Goal: Transaction & Acquisition: Obtain resource

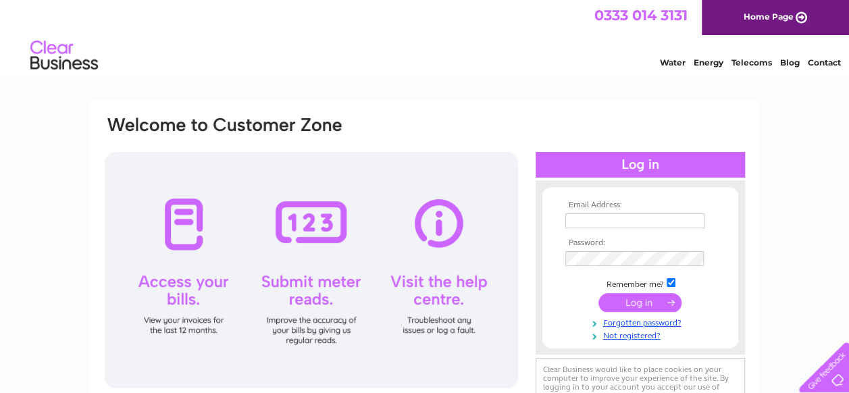
click at [588, 212] on td at bounding box center [640, 221] width 157 height 22
click at [594, 224] on input "text" at bounding box center [635, 221] width 140 height 16
type input "jerryharvey@live.com"
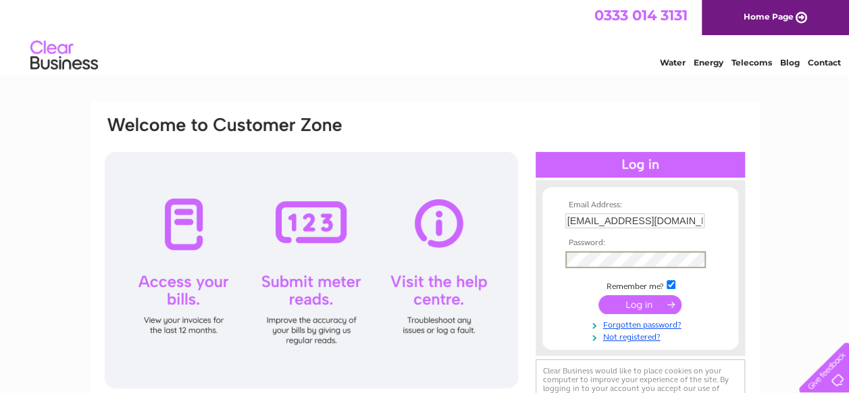
click at [598, 295] on input "submit" at bounding box center [639, 304] width 83 height 19
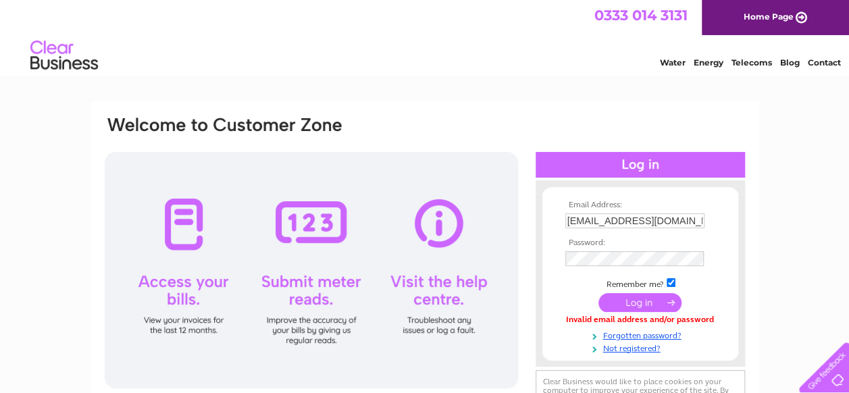
click at [598, 293] on input "submit" at bounding box center [639, 302] width 83 height 19
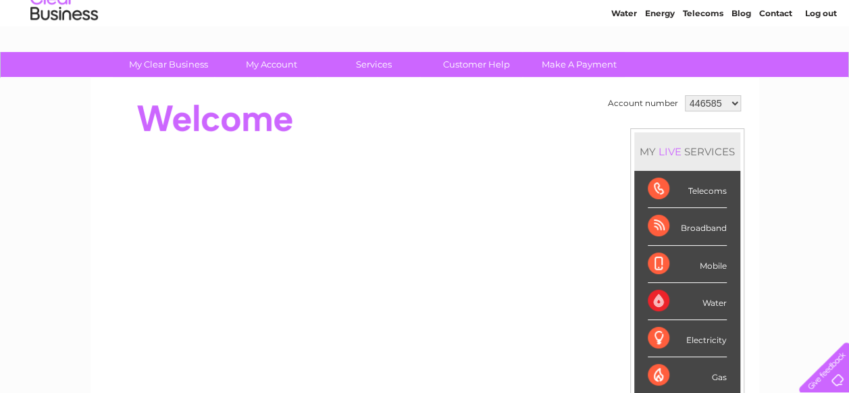
scroll to position [68, 0]
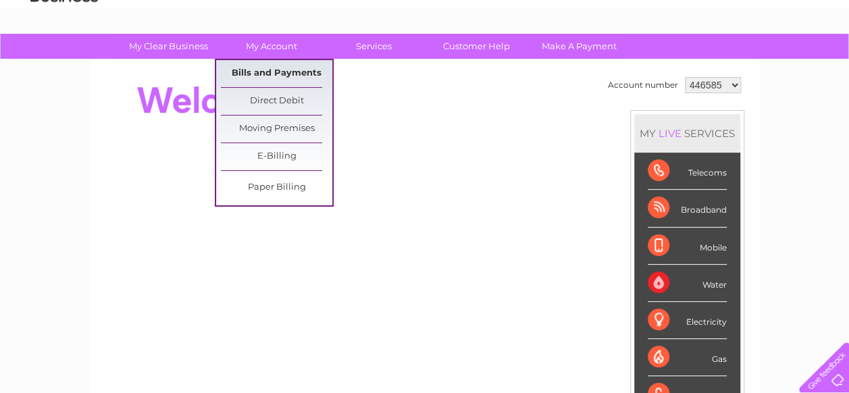
click at [277, 69] on link "Bills and Payments" at bounding box center [276, 73] width 111 height 27
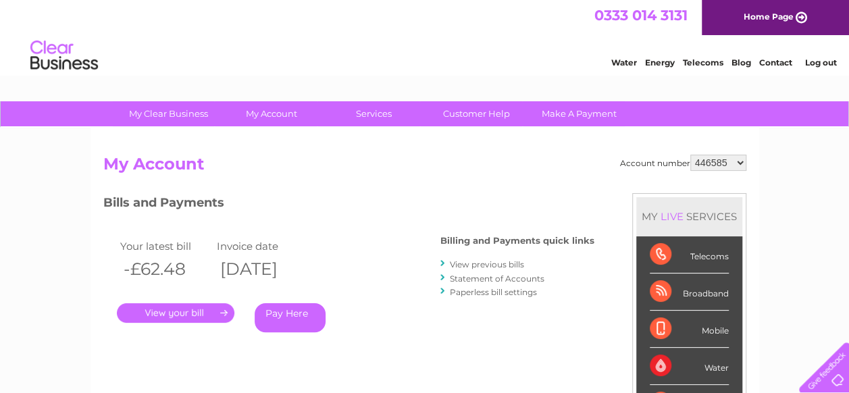
click at [718, 157] on select "446585 446605 2032763" at bounding box center [718, 163] width 56 height 16
select select "2032763"
click at [690, 155] on select "446585 446605 2032763" at bounding box center [718, 163] width 56 height 16
click at [731, 166] on select "446585 446605 2032763" at bounding box center [718, 163] width 56 height 16
select select "446605"
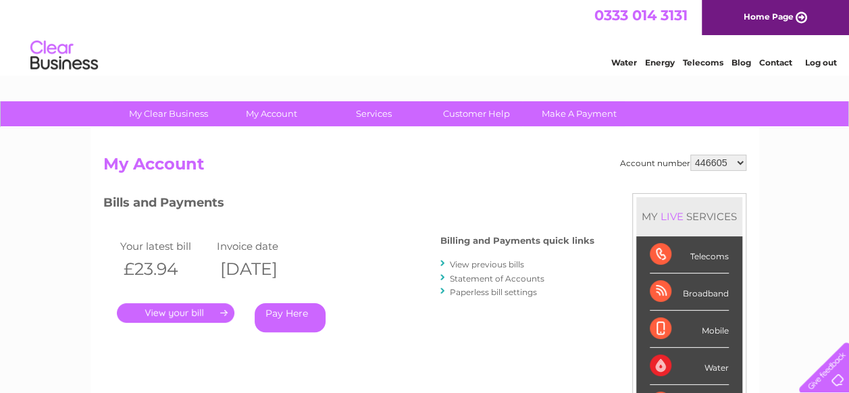
click at [690, 155] on select "446585 446605 2032763" at bounding box center [718, 163] width 56 height 16
drag, startPoint x: 724, startPoint y: 172, endPoint x: 720, endPoint y: 194, distance: 23.3
click at [720, 194] on div "MY LIVE SERVICES Telecoms Broadband Mobile Water Electricity Gas Payments" at bounding box center [689, 346] width 114 height 307
click at [731, 166] on select "446585 446605 2032763" at bounding box center [718, 163] width 56 height 16
click at [194, 313] on link "." at bounding box center [175, 313] width 117 height 20
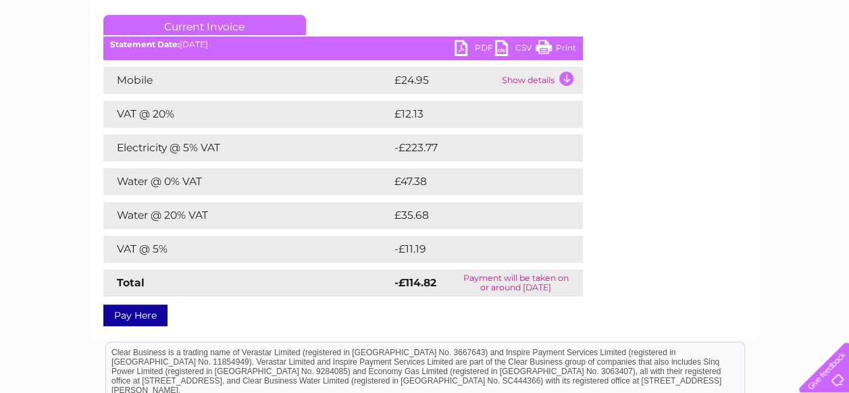
scroll to position [68, 0]
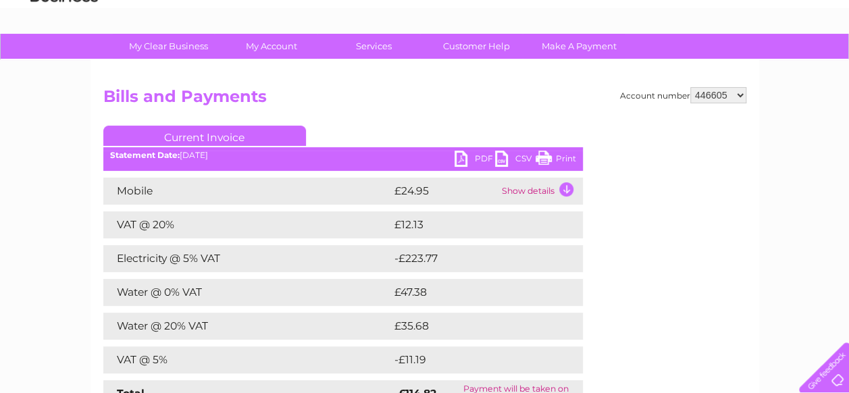
click at [562, 159] on link "Print" at bounding box center [555, 161] width 41 height 20
click at [475, 157] on link "PDF" at bounding box center [474, 161] width 41 height 20
click at [723, 94] on select "446585 446605 2032763" at bounding box center [718, 95] width 56 height 16
select select "2032763"
click at [690, 87] on select "446585 446605 2032763" at bounding box center [718, 95] width 56 height 16
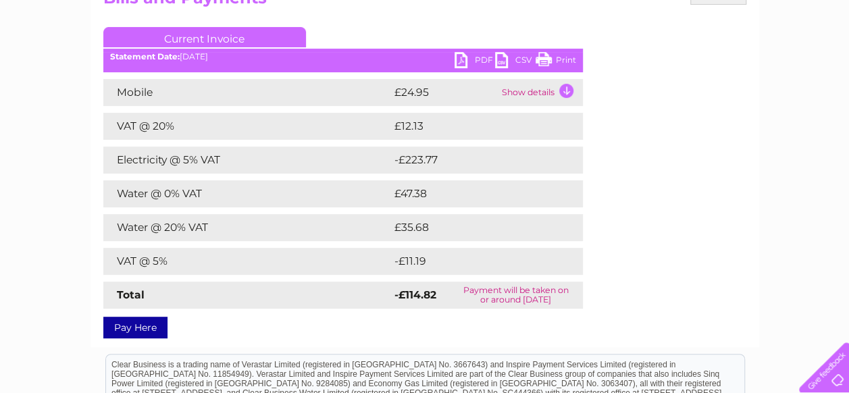
scroll to position [135, 0]
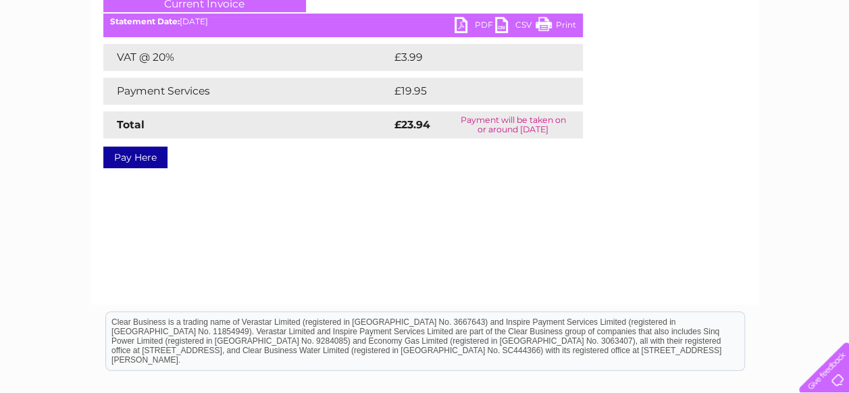
scroll to position [135, 0]
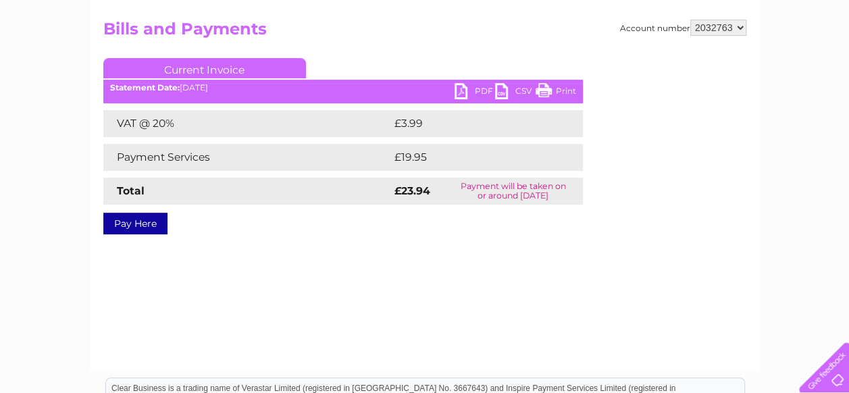
click at [463, 88] on link "PDF" at bounding box center [474, 93] width 41 height 20
